Goal: Transaction & Acquisition: Book appointment/travel/reservation

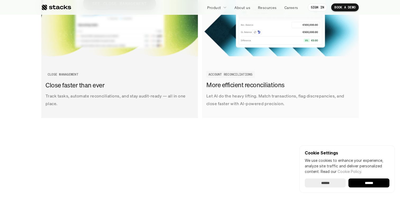
scroll to position [699, 0]
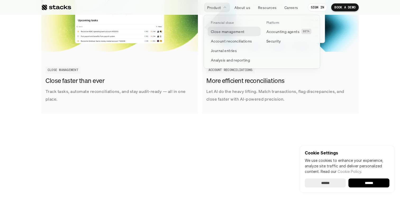
click at [233, 32] on p "Close management" at bounding box center [228, 32] width 34 height 6
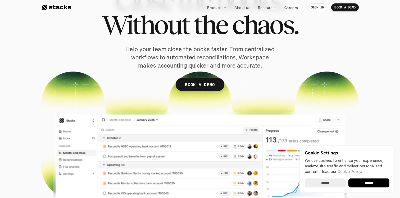
scroll to position [50, 0]
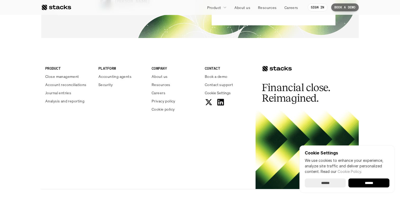
click at [341, 7] on p "BOOK A DEMO" at bounding box center [344, 8] width 21 height 4
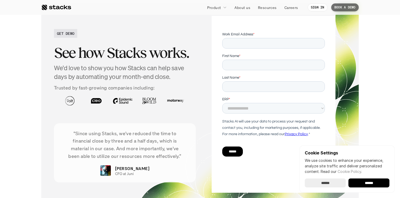
scroll to position [989, 0]
